Goal: Contribute content: Add original content to the website for others to see

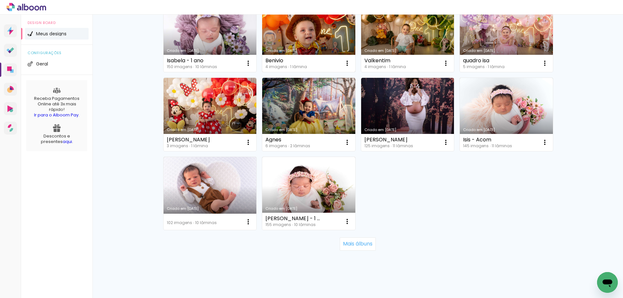
scroll to position [406, 0]
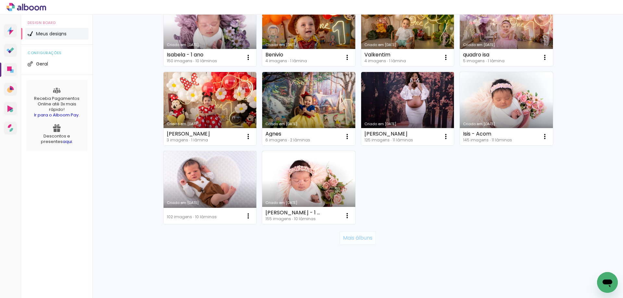
click at [0, 0] on slot "Mais álbuns" at bounding box center [0, 0] width 0 height 0
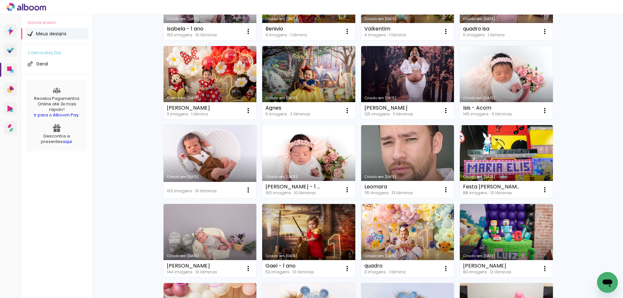
scroll to position [504, 0]
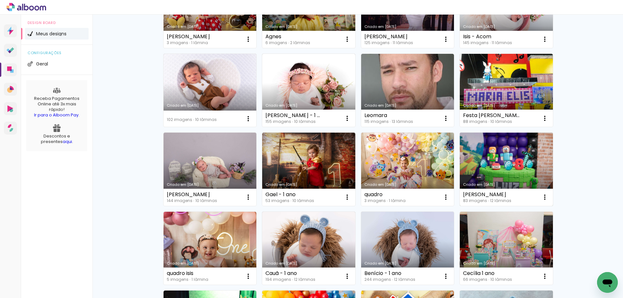
click at [495, 168] on link "Criado em [DATE]" at bounding box center [506, 169] width 93 height 73
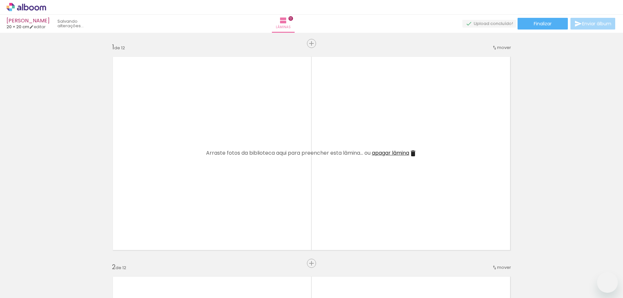
click at [50, 263] on iron-icon at bounding box center [50, 263] width 7 height 7
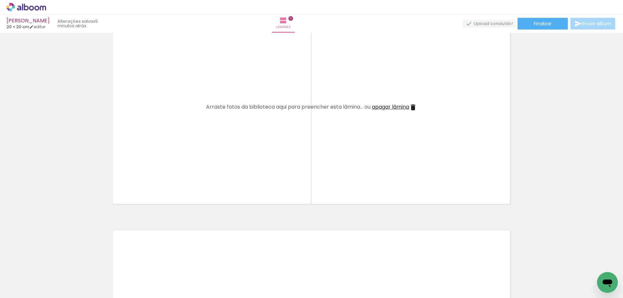
click at [4, 263] on iron-icon at bounding box center [0, 263] width 7 height 7
click at [41, 263] on iron-icon at bounding box center [37, 263] width 7 height 7
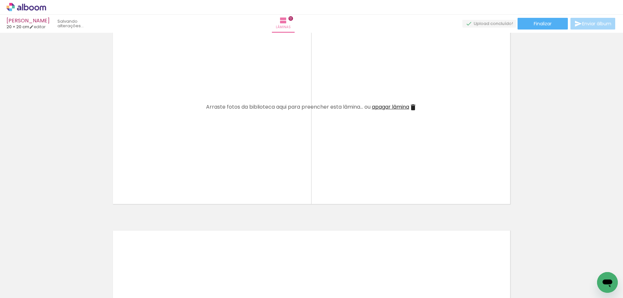
scroll to position [0, 0]
click at [52, 262] on iron-icon at bounding box center [50, 263] width 7 height 7
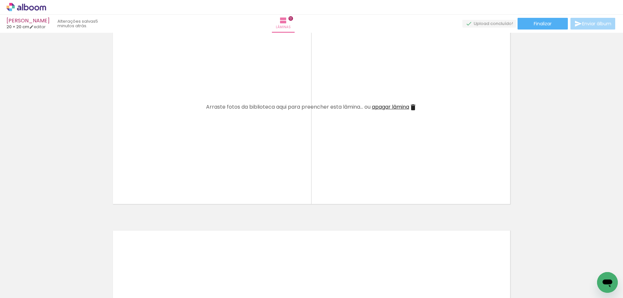
click at [52, 262] on iron-icon at bounding box center [50, 263] width 7 height 7
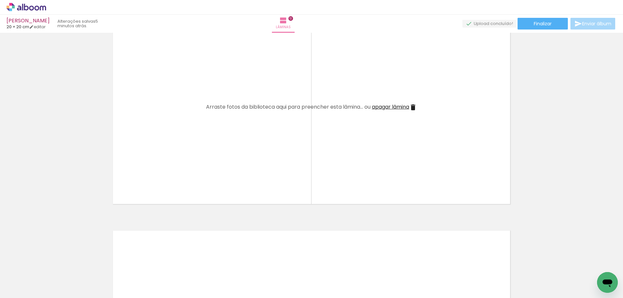
click at [52, 262] on iron-icon at bounding box center [50, 263] width 7 height 7
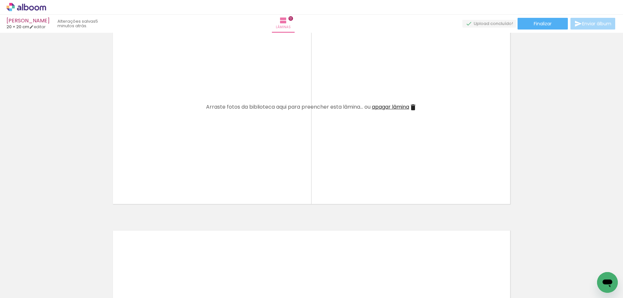
click at [52, 262] on iron-icon at bounding box center [50, 263] width 7 height 7
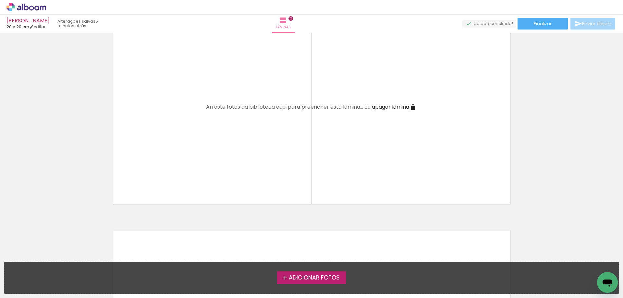
click at [331, 277] on span "Adicionar Fotos" at bounding box center [314, 278] width 51 height 6
click at [0, 0] on input "file" at bounding box center [0, 0] width 0 height 0
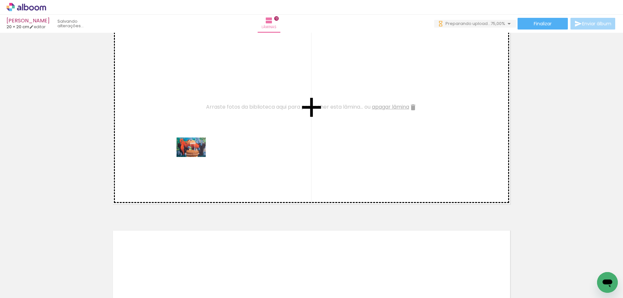
drag, startPoint x: 171, startPoint y: 276, endPoint x: 198, endPoint y: 152, distance: 126.1
click at [198, 150] on quentale-workspace at bounding box center [311, 149] width 623 height 298
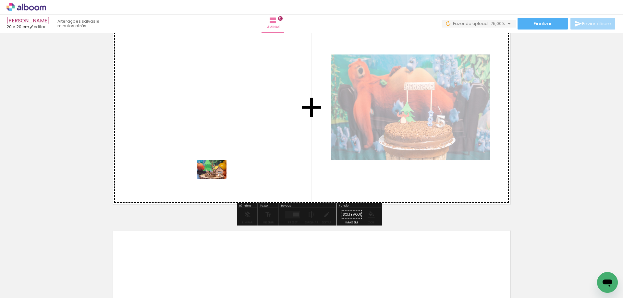
drag, startPoint x: 144, startPoint y: 281, endPoint x: 217, endPoint y: 179, distance: 125.2
click at [217, 179] on quentale-workspace at bounding box center [311, 149] width 623 height 298
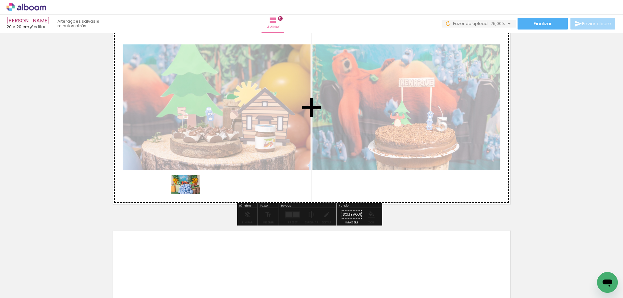
drag, startPoint x: 69, startPoint y: 277, endPoint x: 196, endPoint y: 191, distance: 153.5
click at [196, 191] on quentale-workspace at bounding box center [311, 149] width 623 height 298
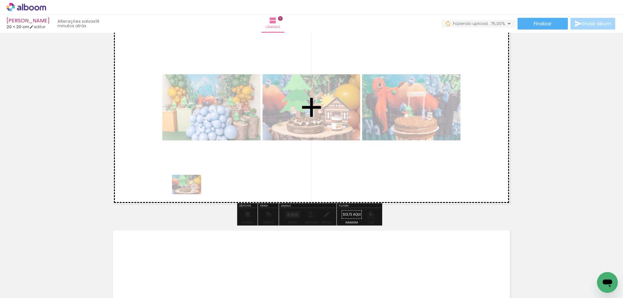
drag, startPoint x: 141, startPoint y: 274, endPoint x: 192, endPoint y: 192, distance: 96.7
click at [192, 192] on quentale-workspace at bounding box center [311, 149] width 623 height 298
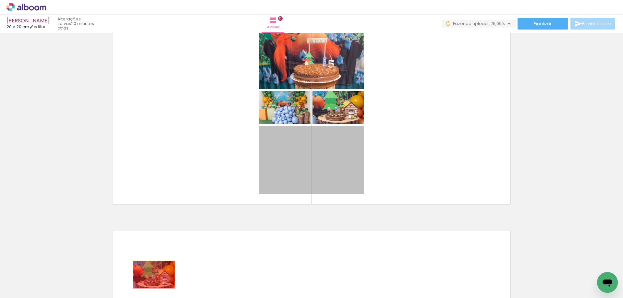
drag, startPoint x: 289, startPoint y: 157, endPoint x: 144, endPoint y: 283, distance: 192.5
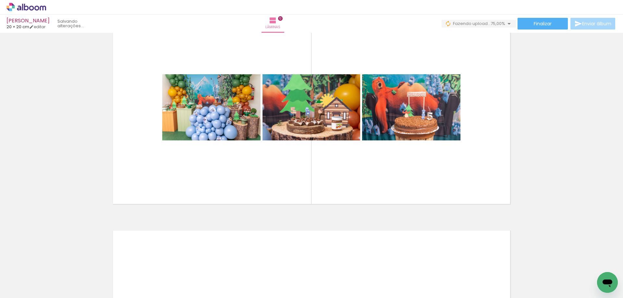
click at [54, 263] on iron-icon at bounding box center [50, 263] width 7 height 7
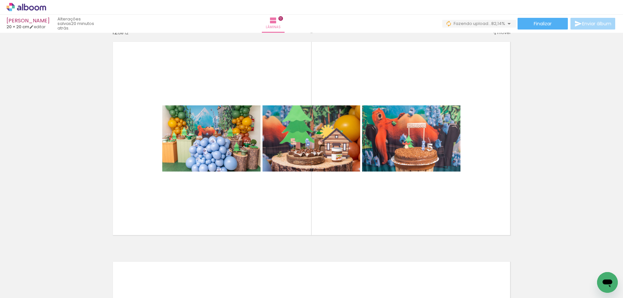
scroll to position [2428, 0]
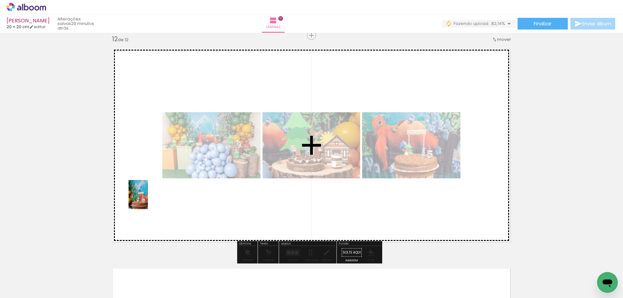
drag, startPoint x: 104, startPoint y: 278, endPoint x: 148, endPoint y: 201, distance: 89.4
click at [148, 199] on quentale-workspace at bounding box center [311, 149] width 623 height 298
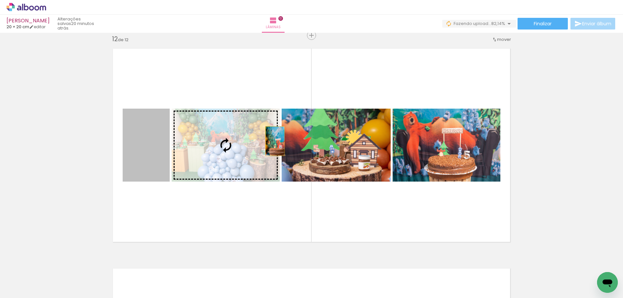
drag, startPoint x: 143, startPoint y: 157, endPoint x: 272, endPoint y: 141, distance: 129.9
click at [0, 0] on slot at bounding box center [0, 0] width 0 height 0
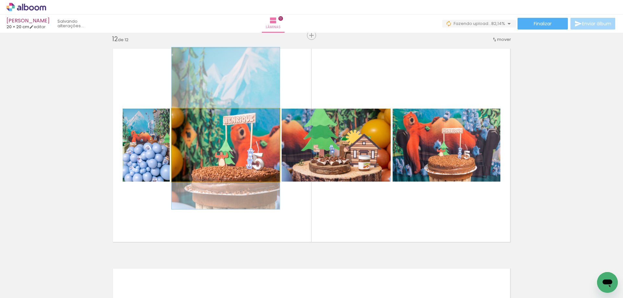
drag, startPoint x: 209, startPoint y: 166, endPoint x: 214, endPoint y: 148, distance: 18.3
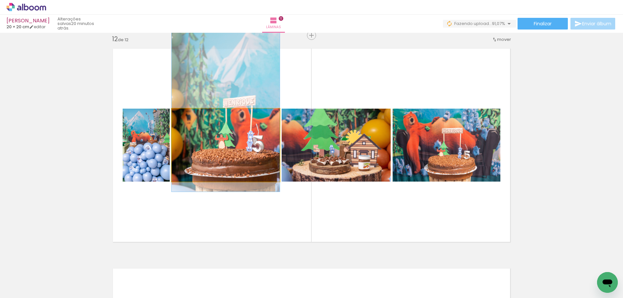
drag, startPoint x: 215, startPoint y: 164, endPoint x: 219, endPoint y: 147, distance: 17.3
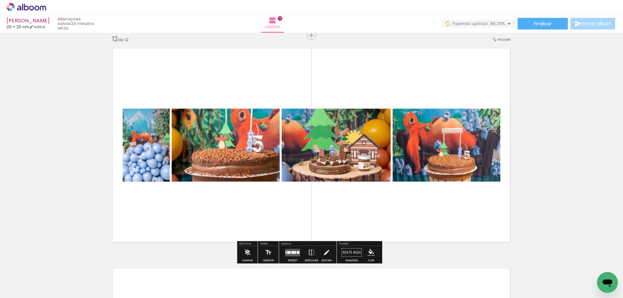
click at [287, 249] on div at bounding box center [293, 252] width 18 height 13
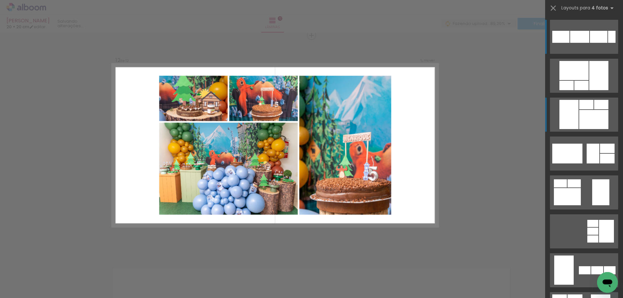
click at [570, 43] on div at bounding box center [560, 37] width 17 height 12
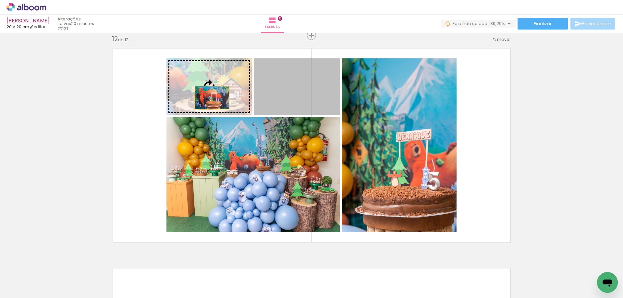
drag, startPoint x: 275, startPoint y: 98, endPoint x: 209, endPoint y: 98, distance: 66.5
click at [0, 0] on slot at bounding box center [0, 0] width 0 height 0
